Goal: Find contact information: Find contact information

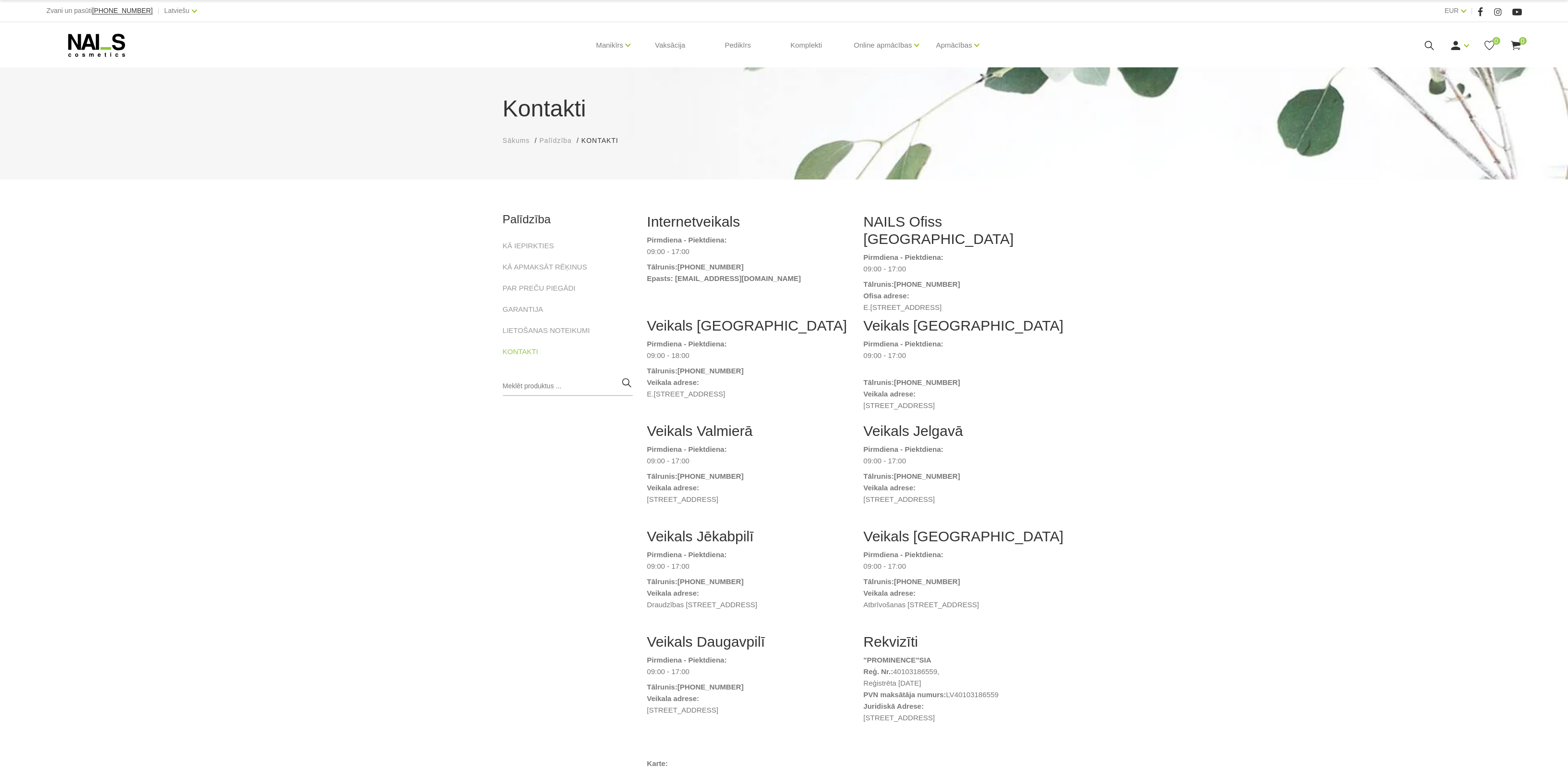
click at [104, 30] on div "Manikīrs Gēllakas Bāzes, topi un praimeri Geli un akrigeli Nagu dizains Manikīr…" at bounding box center [783, 45] width 1475 height 46
click at [103, 41] on icon at bounding box center [97, 46] width 101 height 24
